Goal: Task Accomplishment & Management: Use online tool/utility

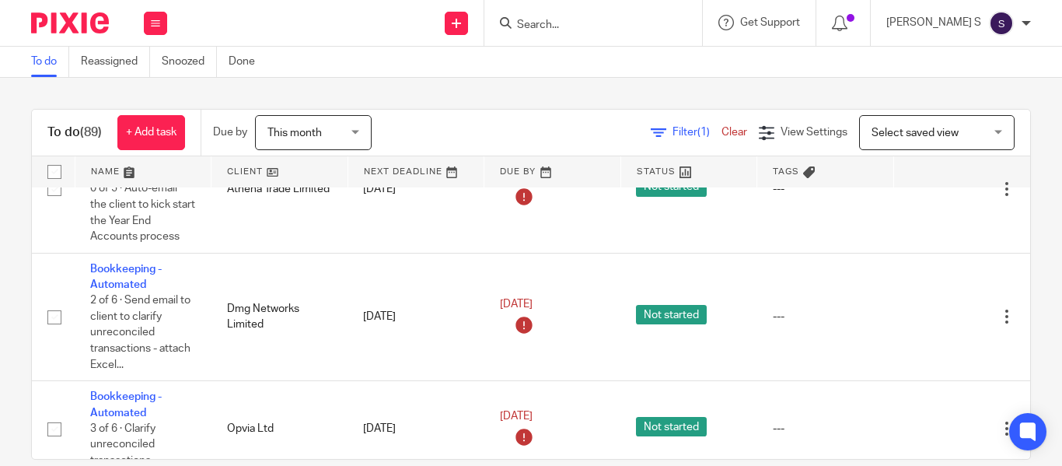
scroll to position [1141, 0]
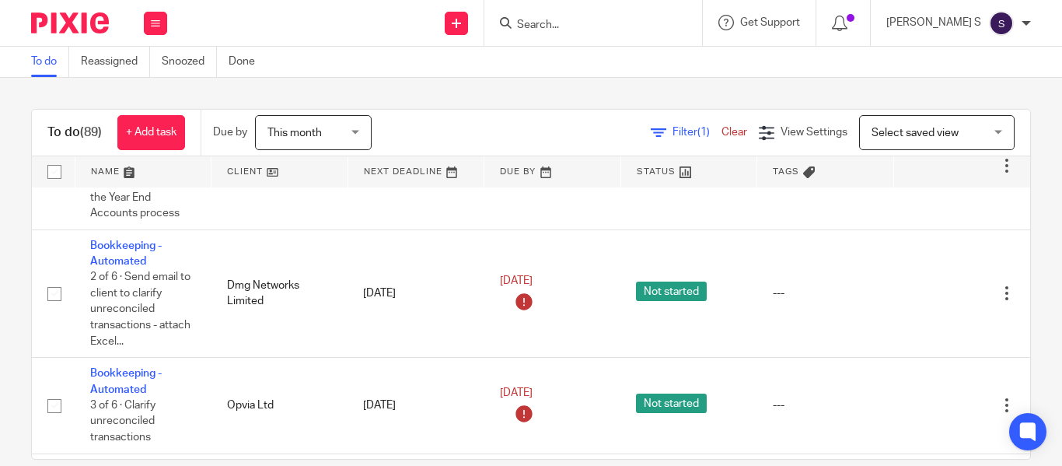
click at [567, 37] on div at bounding box center [594, 23] width 218 height 46
click at [568, 17] on form at bounding box center [599, 22] width 166 height 19
click at [568, 26] on input "Search" at bounding box center [586, 26] width 140 height 14
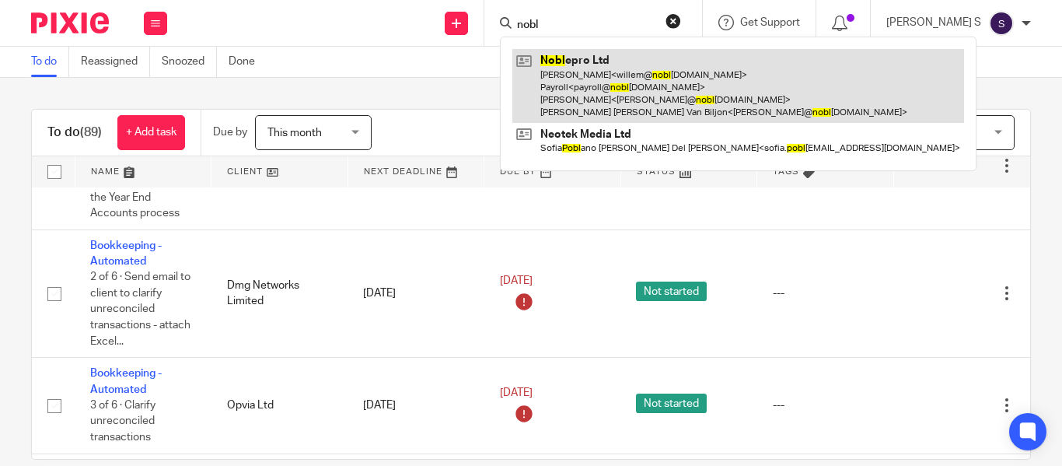
type input "nobl"
click at [697, 86] on link at bounding box center [739, 86] width 452 height 74
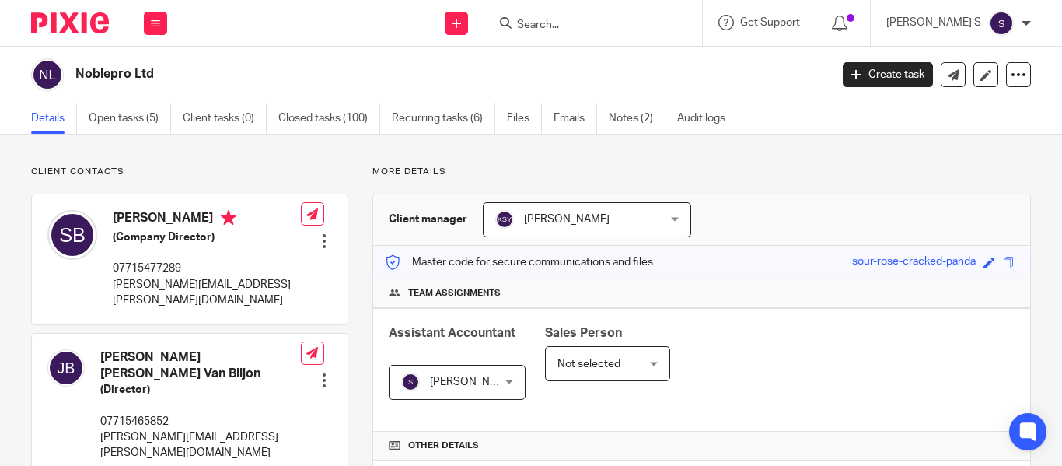
click at [143, 113] on link "Open tasks (5)" at bounding box center [130, 118] width 82 height 30
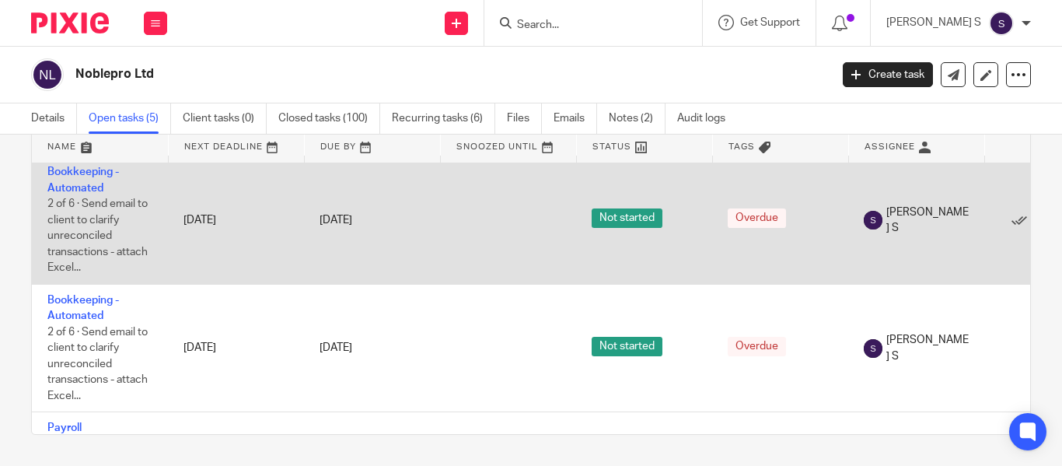
scroll to position [299, 0]
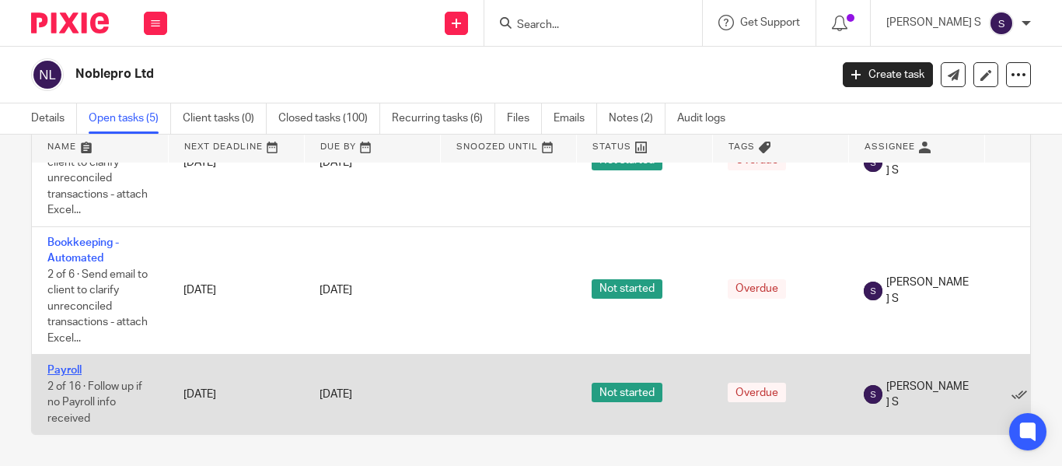
click at [74, 365] on link "Payroll" at bounding box center [64, 370] width 34 height 11
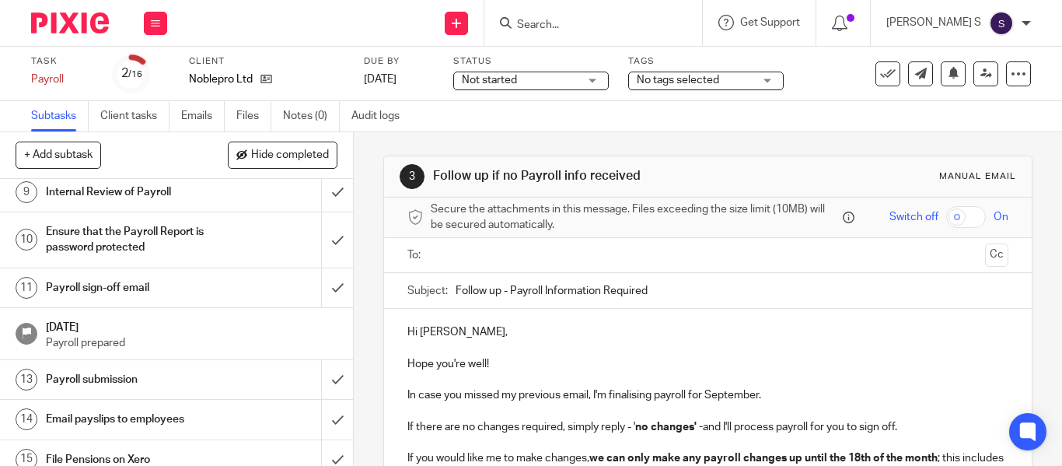
scroll to position [403, 0]
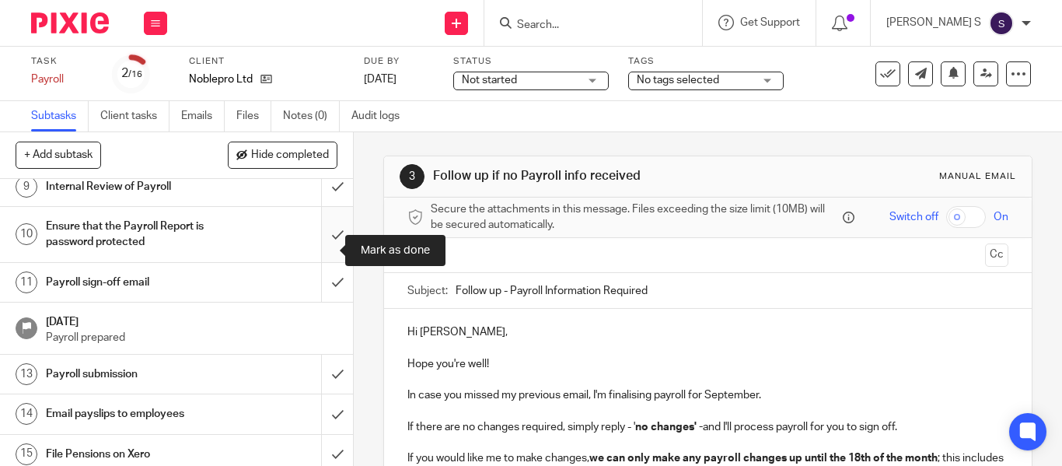
click at [313, 240] on input "submit" at bounding box center [176, 234] width 353 height 55
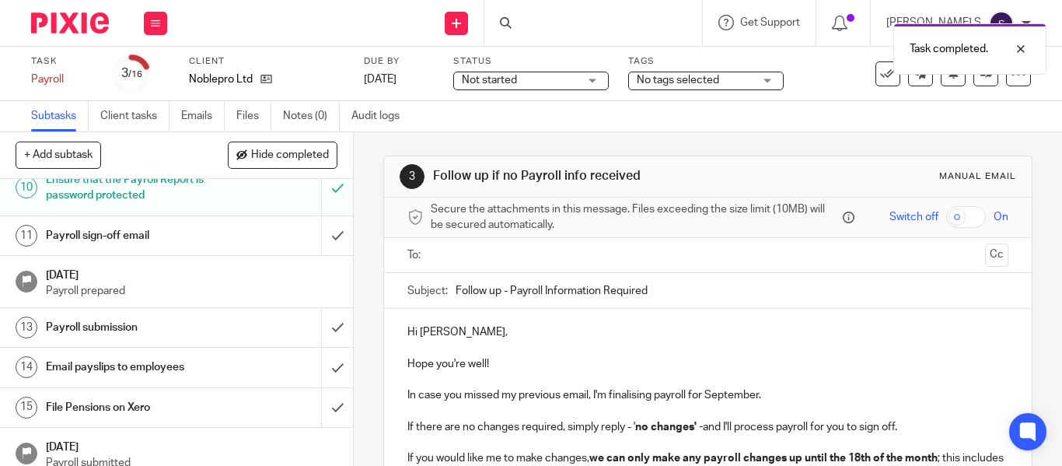
scroll to position [479, 0]
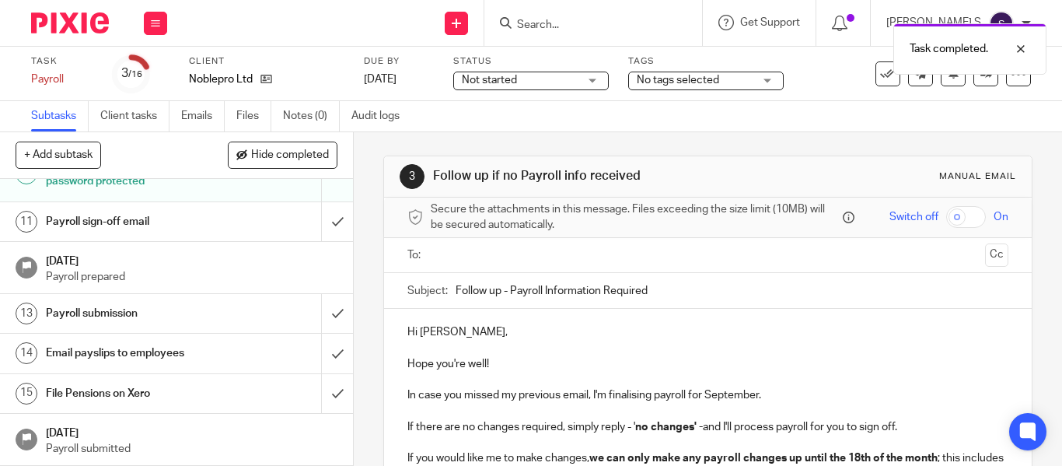
click at [189, 216] on h1 "Payroll sign-off email" at bounding box center [132, 221] width 173 height 23
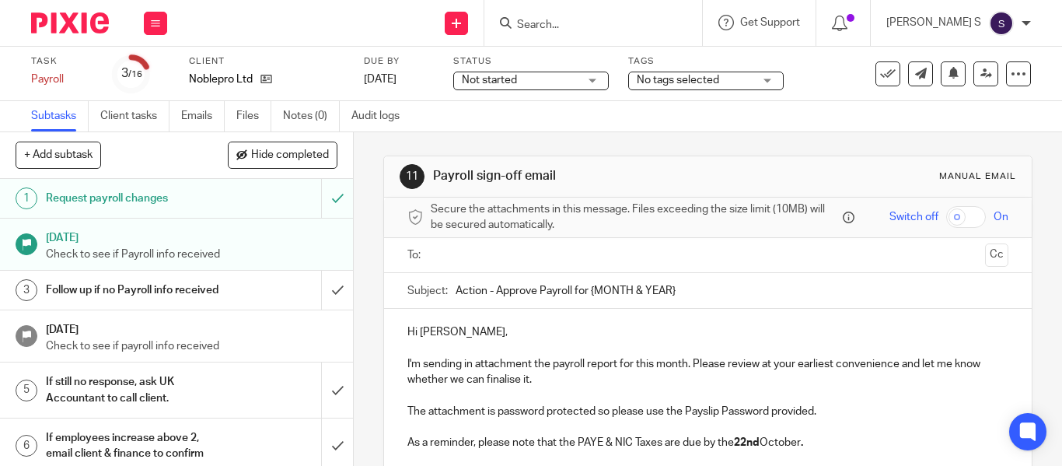
scroll to position [65, 0]
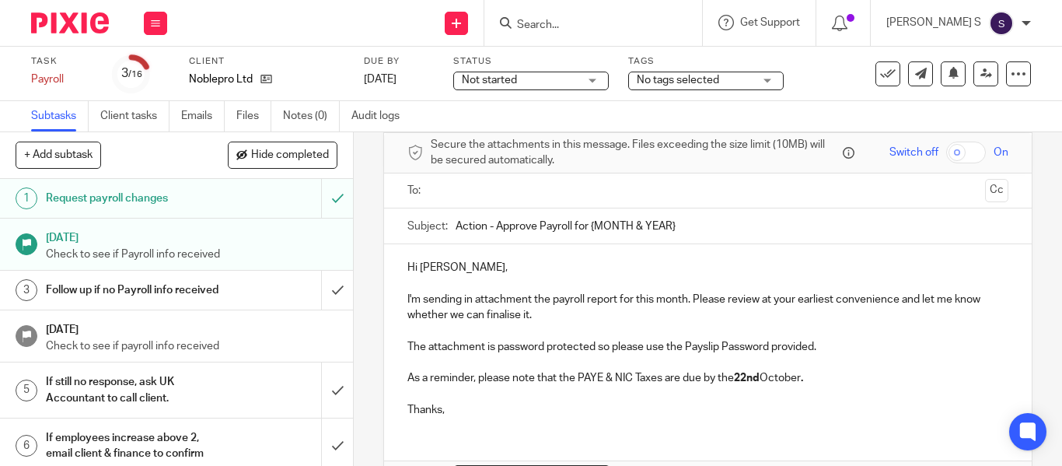
drag, startPoint x: 587, startPoint y: 229, endPoint x: 788, endPoint y: 227, distance: 200.7
click at [788, 227] on input "Action - Approve Payroll for {MONTH & YEAR}" at bounding box center [732, 225] width 553 height 35
type input "Action - Approve Payroll for September 2025"
click at [481, 192] on input "text" at bounding box center [707, 191] width 542 height 18
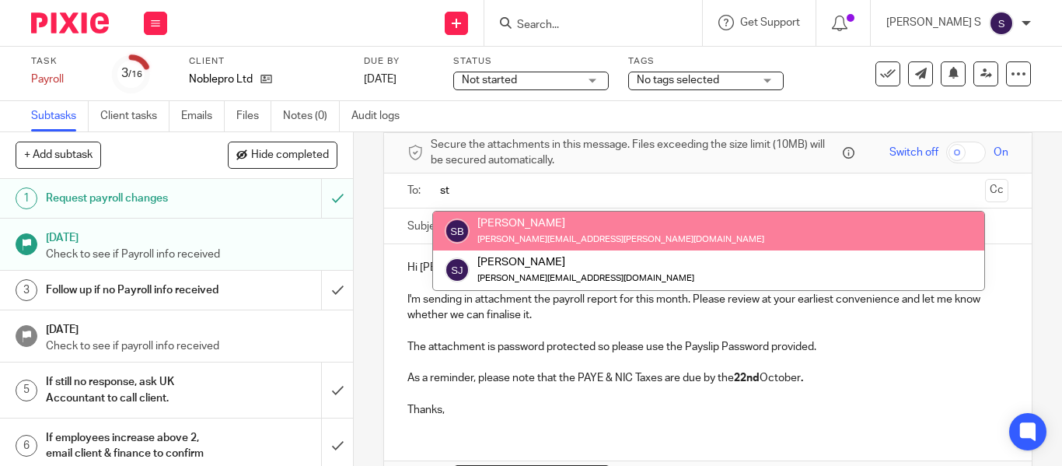
type input "s"
type input "payr"
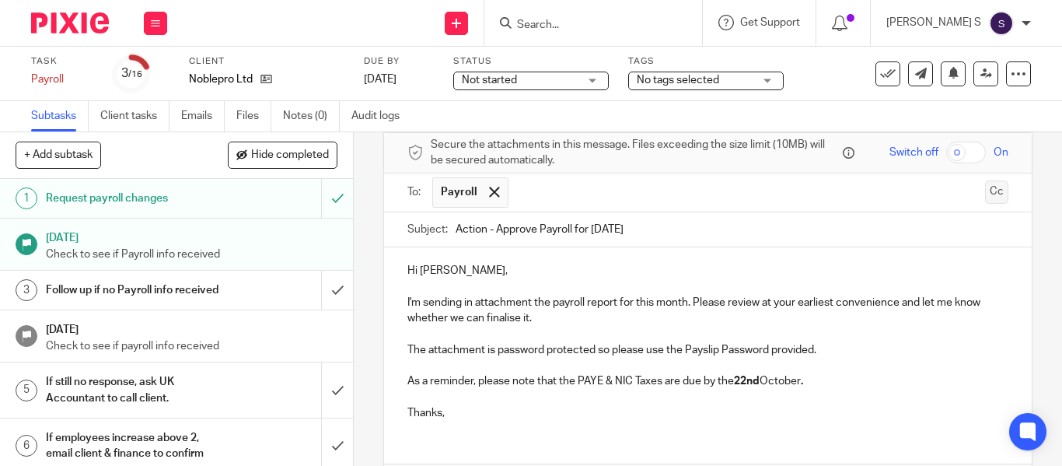
click at [985, 186] on button "Cc" at bounding box center [996, 191] width 23 height 23
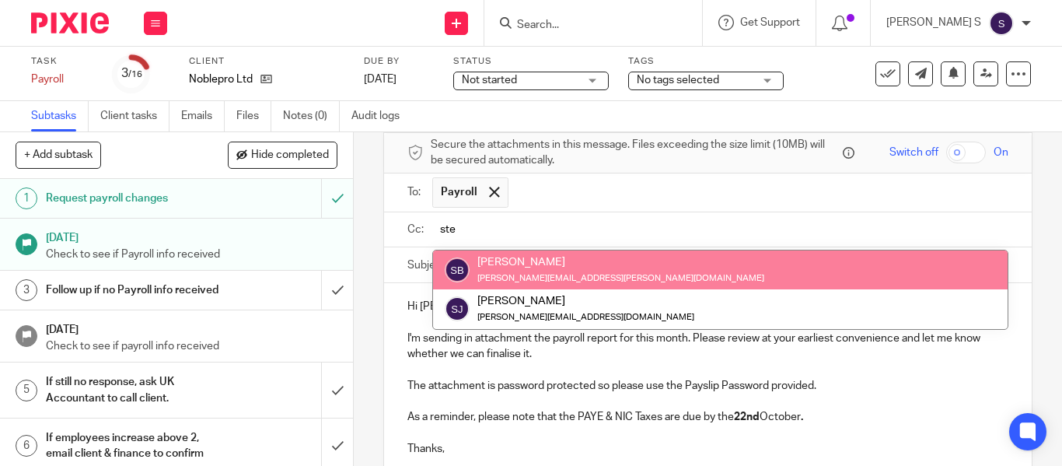
type input "ste"
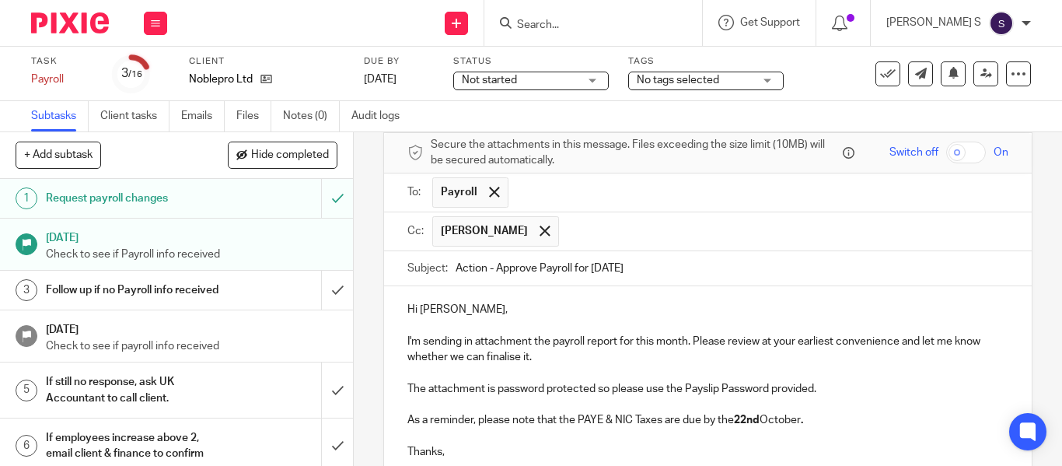
click at [630, 239] on input "text" at bounding box center [785, 231] width 436 height 30
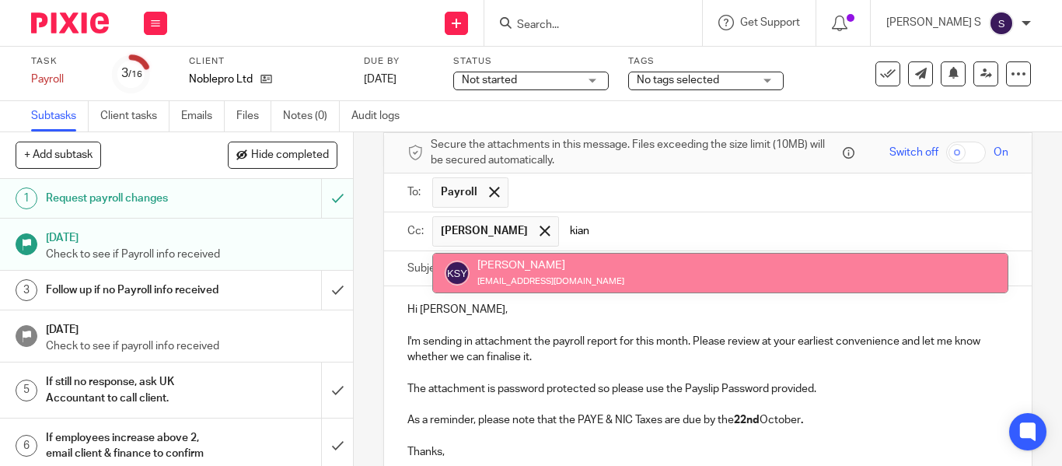
type input "kian"
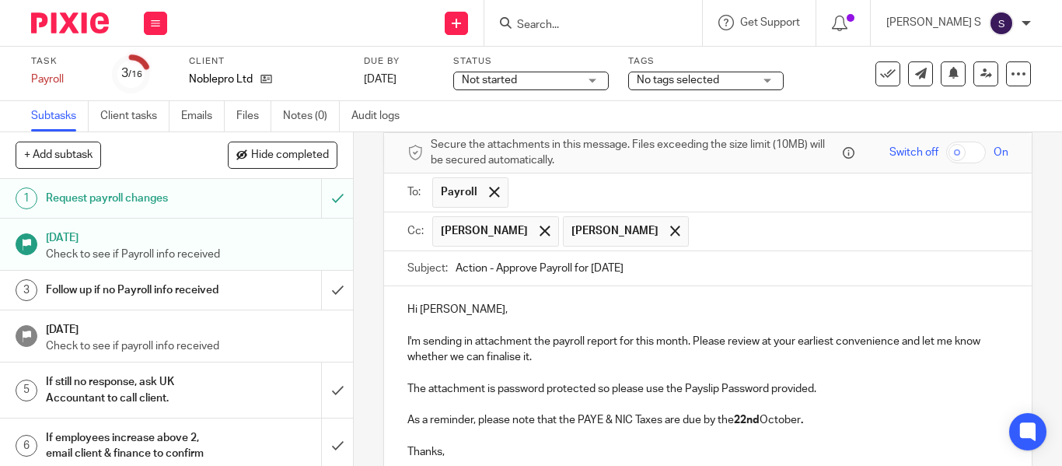
click at [754, 226] on input "text" at bounding box center [850, 231] width 306 height 30
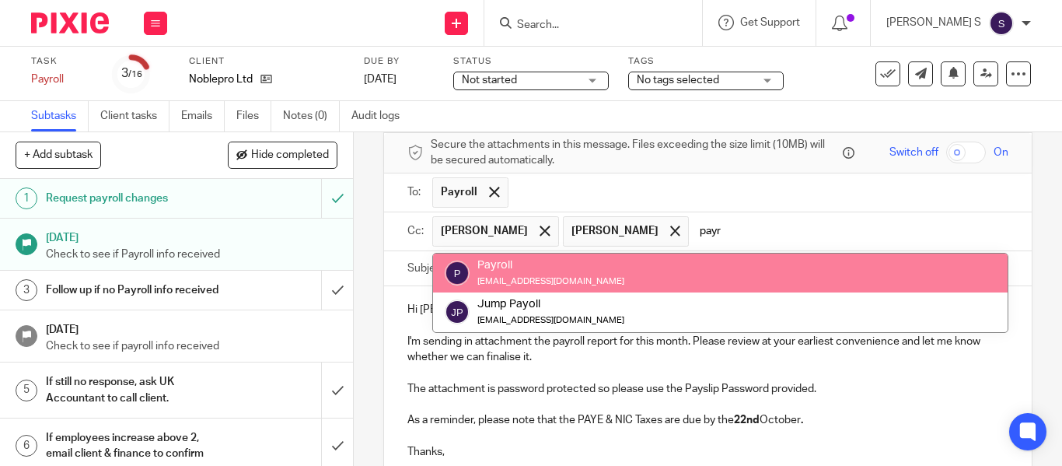
type input "payr"
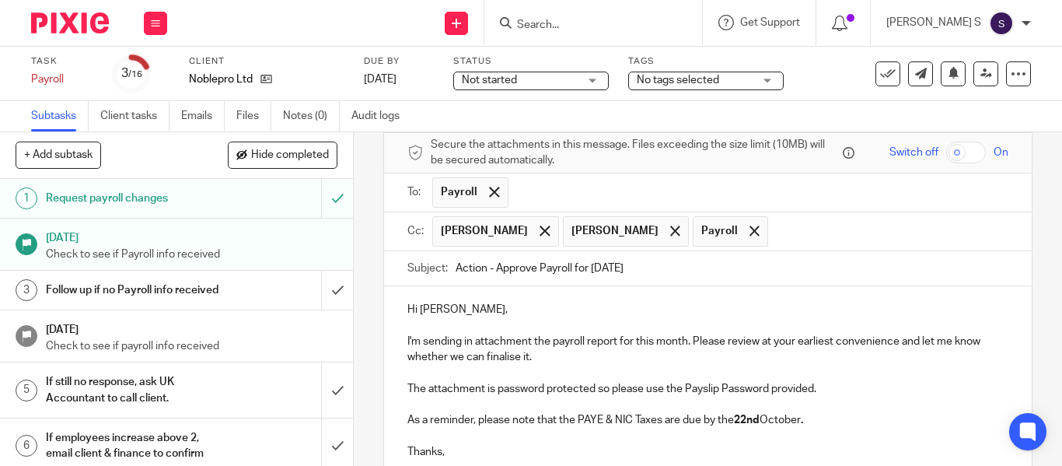
click at [819, 229] on input "text" at bounding box center [889, 231] width 226 height 30
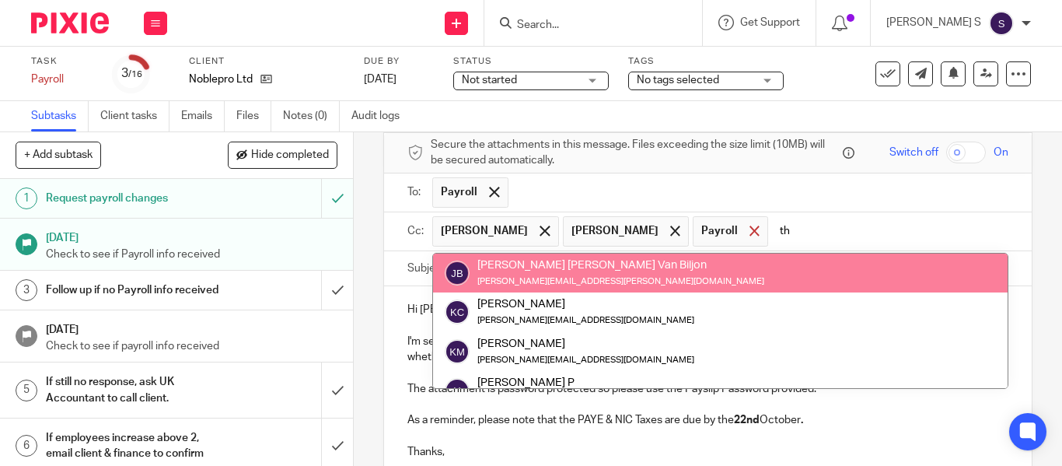
type input "th"
click at [764, 222] on div at bounding box center [755, 230] width 18 height 23
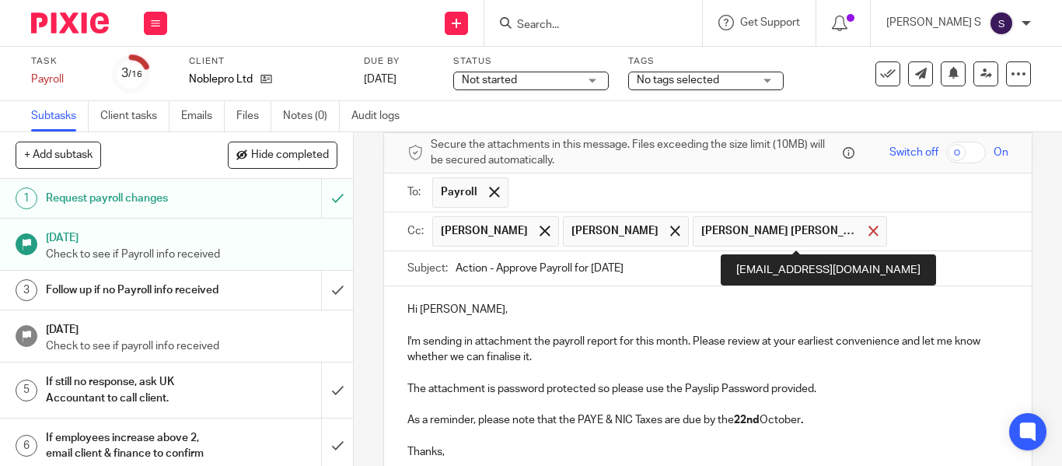
click at [876, 229] on span at bounding box center [874, 231] width 10 height 10
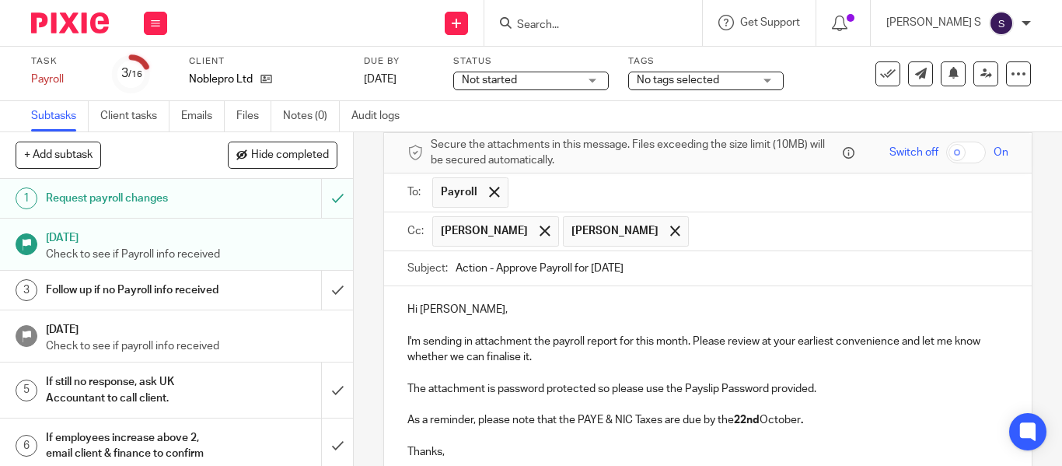
click at [859, 233] on input "text" at bounding box center [850, 231] width 306 height 30
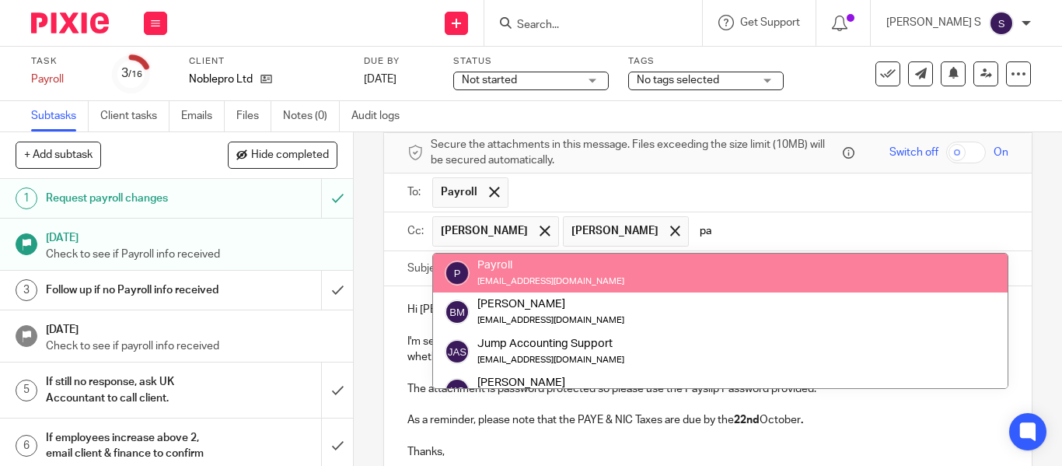
type input "p"
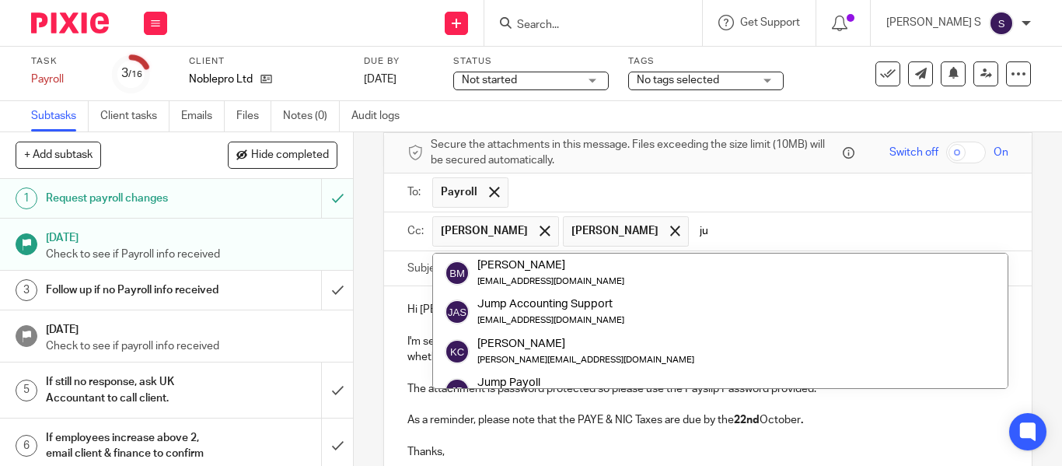
type input "j"
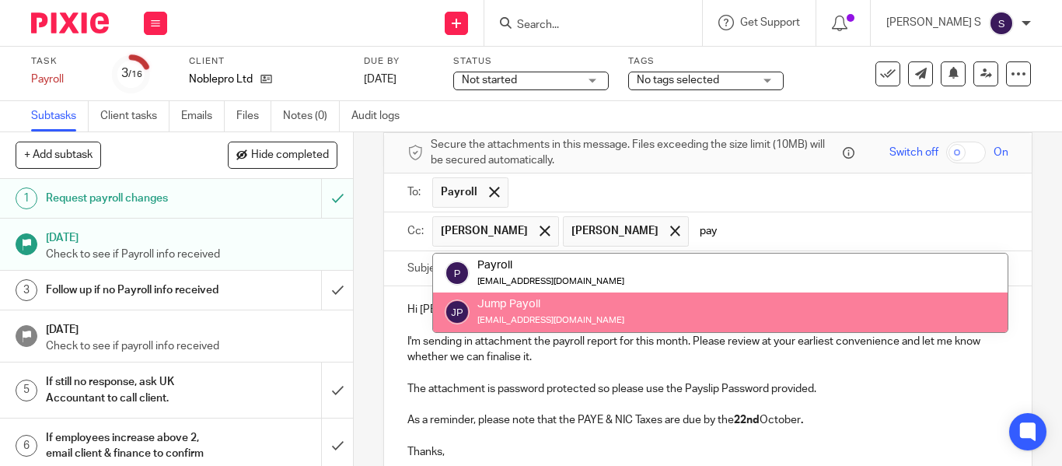
type input "pay"
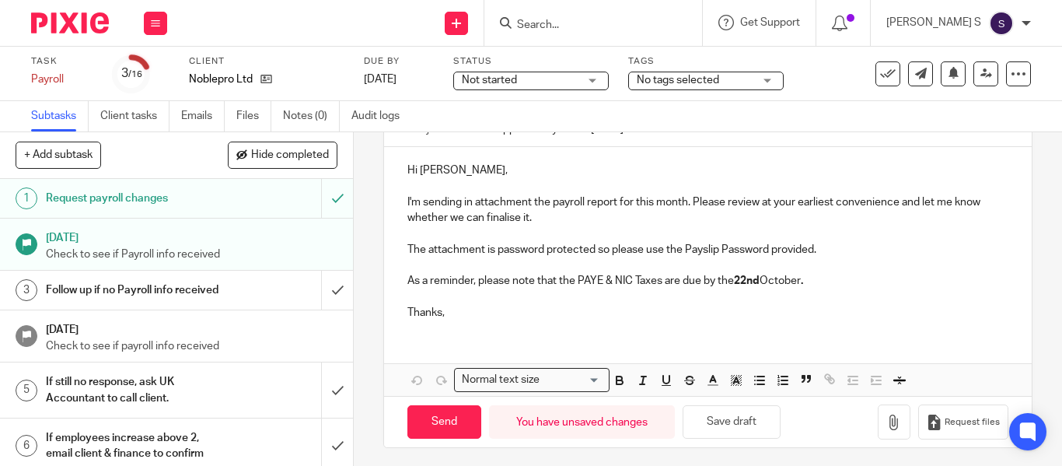
scroll to position [209, 0]
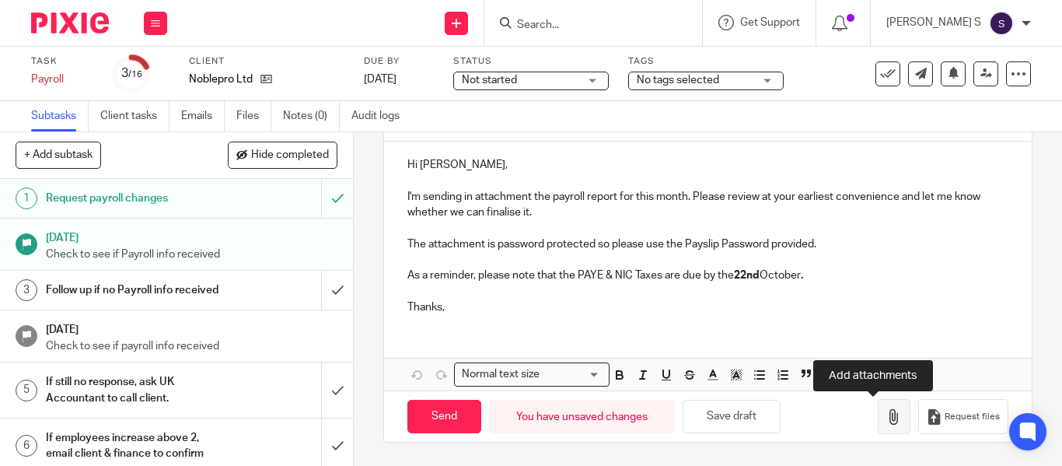
click at [883, 415] on button "button" at bounding box center [894, 416] width 33 height 35
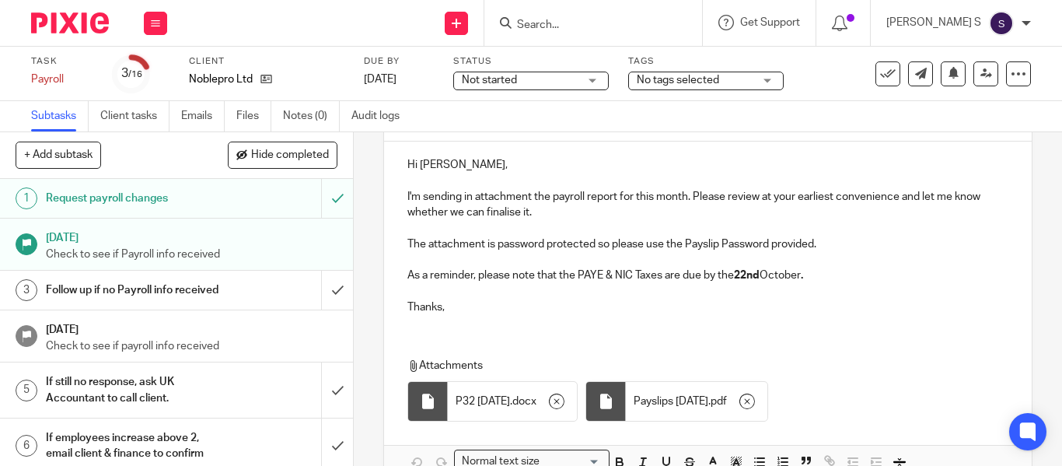
scroll to position [297, 0]
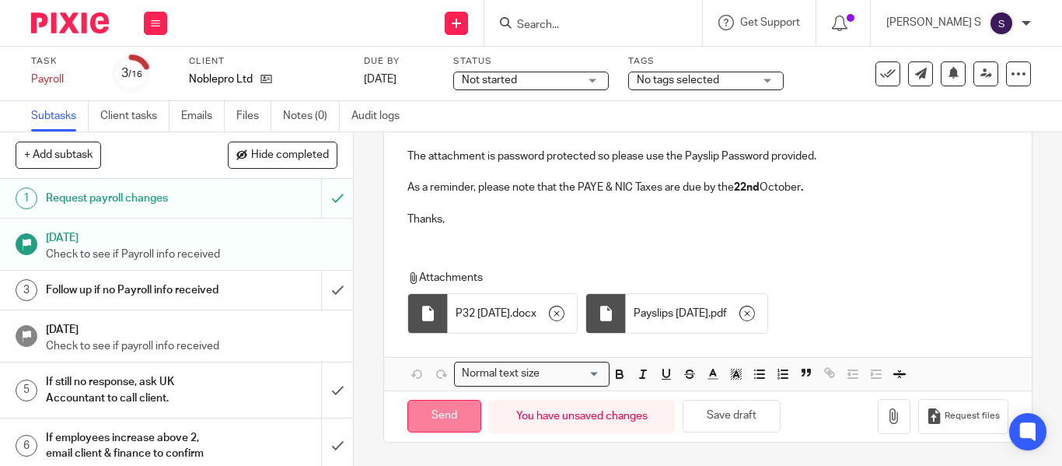
click at [448, 404] on input "Send" at bounding box center [445, 416] width 74 height 33
type input "Sent"
